Goal: Transaction & Acquisition: Subscribe to service/newsletter

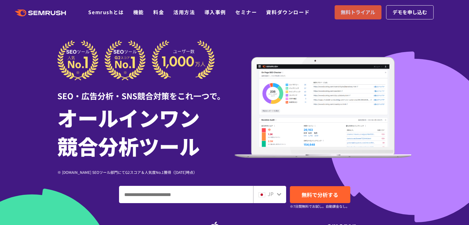
click at [351, 14] on span "無料トライアル" at bounding box center [358, 12] width 35 height 8
click at [160, 13] on link "料金" at bounding box center [158, 11] width 11 height 7
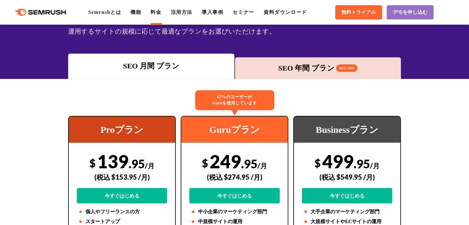
scroll to position [62, 0]
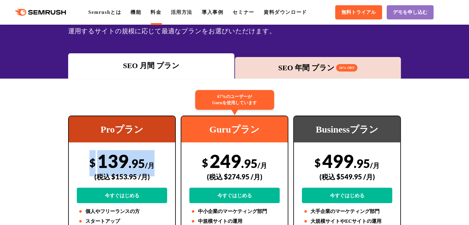
drag, startPoint x: 88, startPoint y: 160, endPoint x: 163, endPoint y: 164, distance: 75.0
click at [163, 164] on div "$ 139 .95 /月 (税込 $153.95 /月) 今すぐはじめる" at bounding box center [122, 176] width 90 height 53
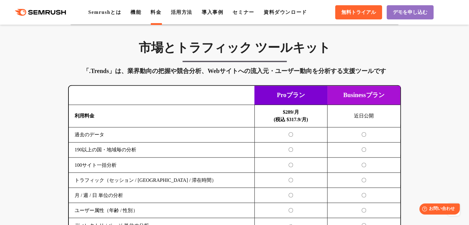
scroll to position [1172, 0]
